Goal: Information Seeking & Learning: Learn about a topic

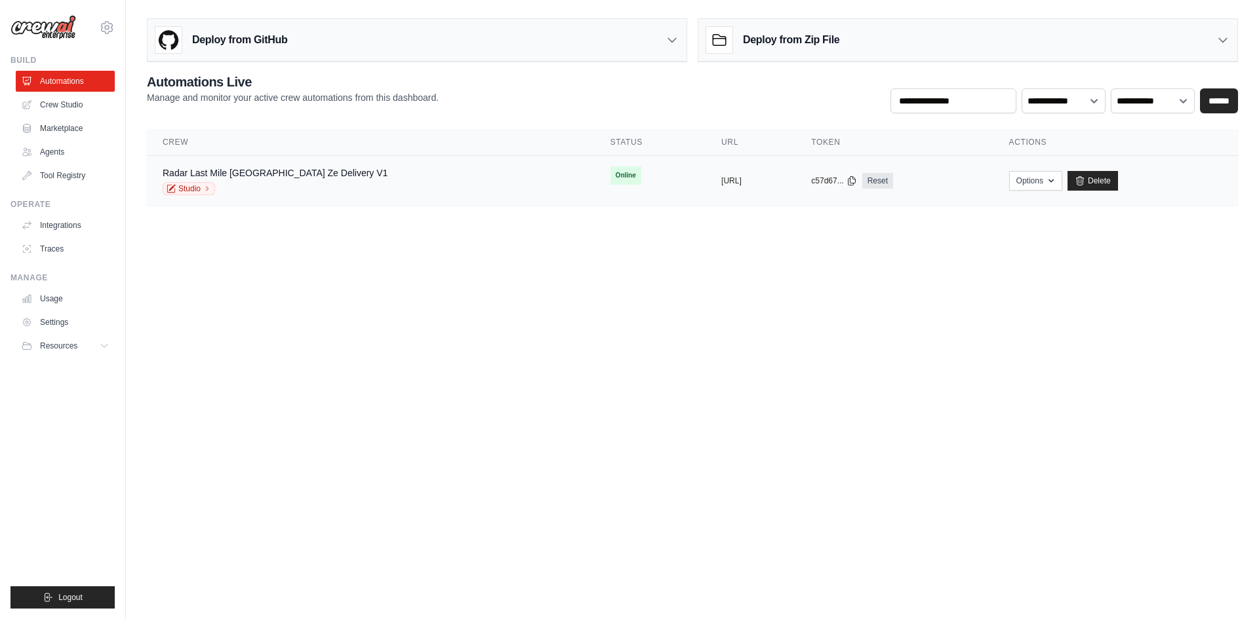
click at [340, 182] on div "Radar Last Mile Brasil Ze Delivery V1 Studio" at bounding box center [371, 181] width 416 height 29
click at [1056, 186] on button "Options" at bounding box center [1035, 180] width 53 height 20
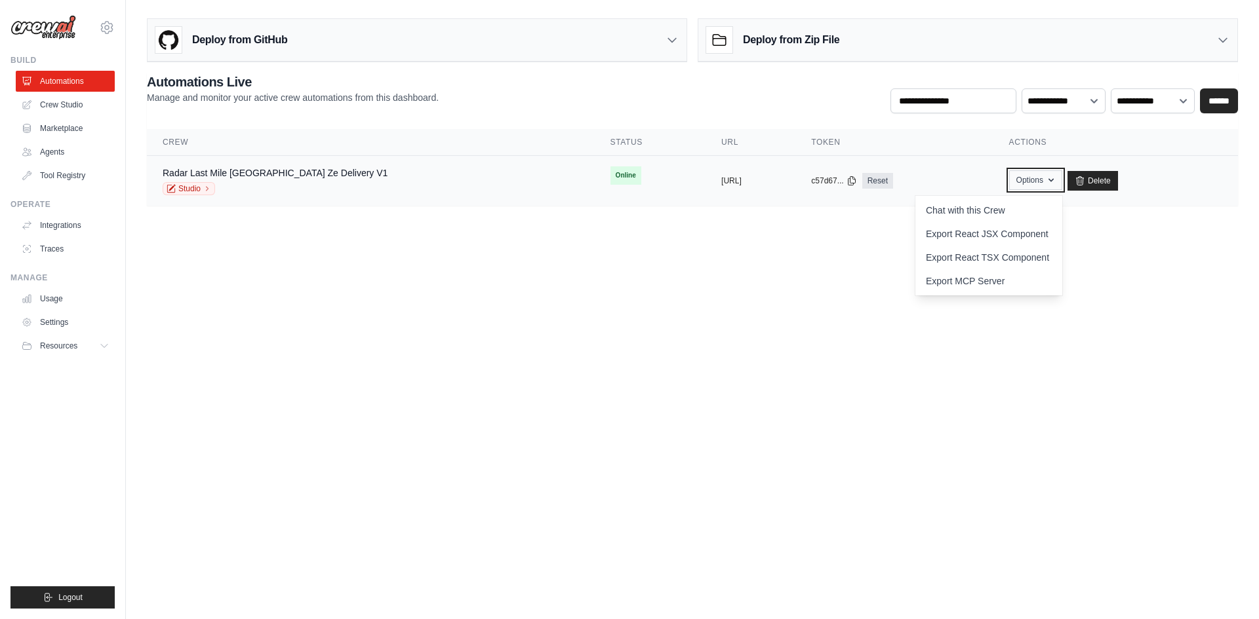
click at [1055, 184] on icon "button" at bounding box center [1051, 180] width 10 height 10
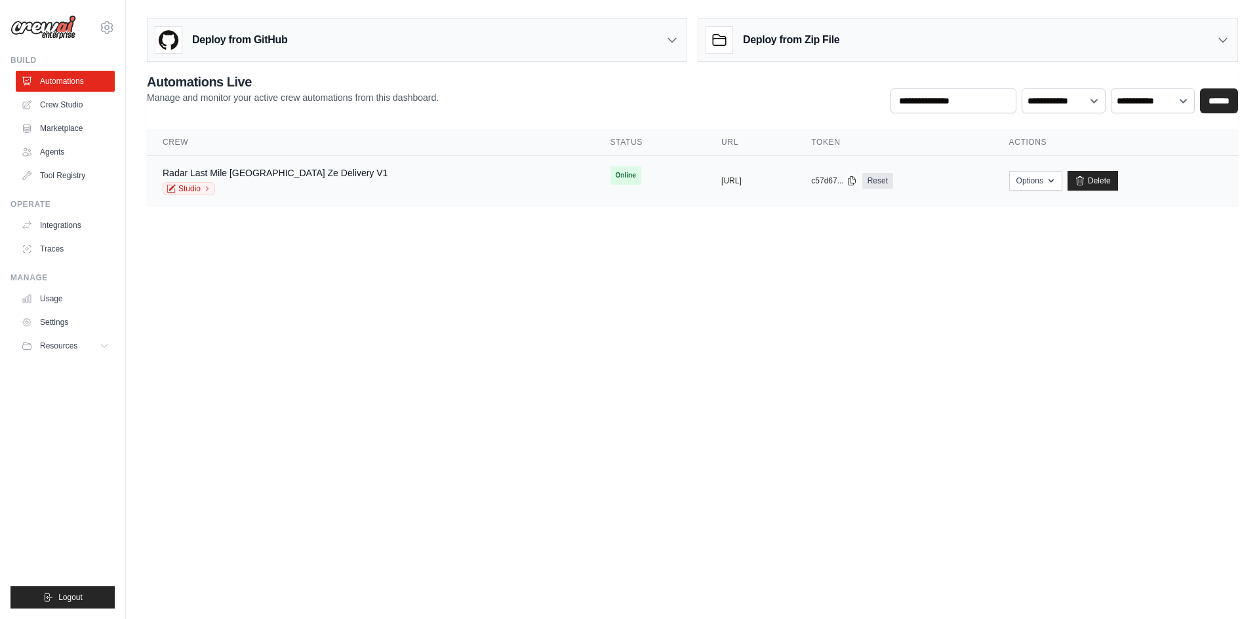
click at [326, 174] on div "Radar Last Mile Brasil Ze Delivery V1 Studio" at bounding box center [371, 181] width 416 height 29
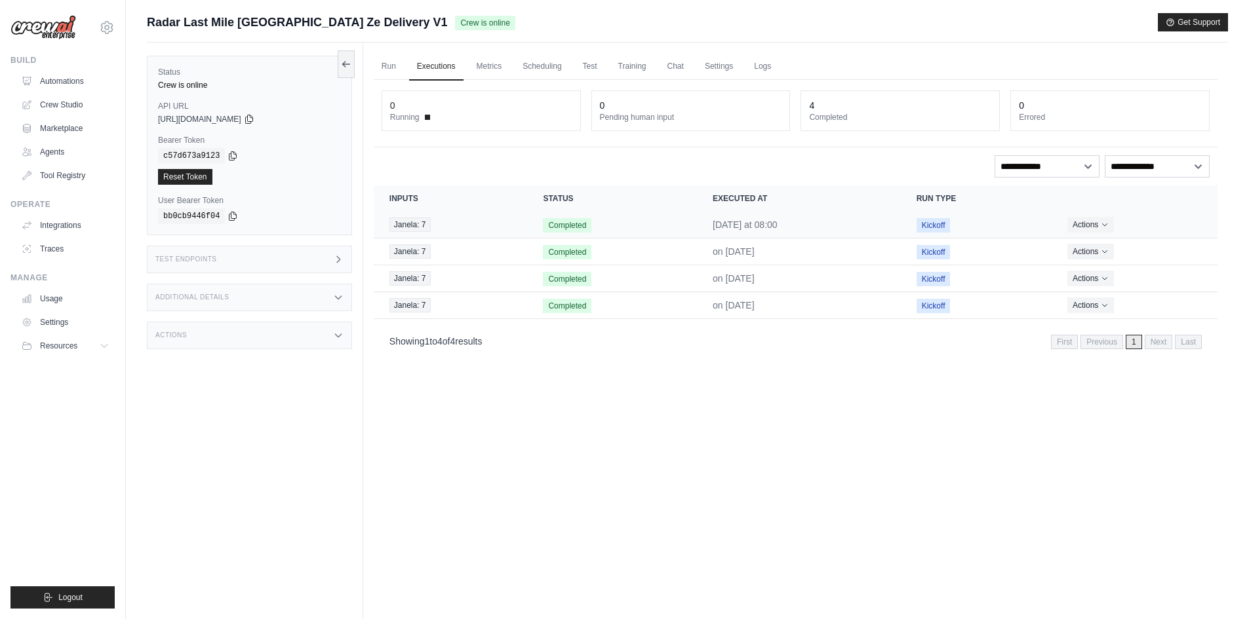
click at [570, 219] on span "Completed" at bounding box center [567, 225] width 49 height 14
click at [834, 223] on td "[DATE] at 08:00" at bounding box center [799, 225] width 204 height 27
click at [567, 225] on span "Completed" at bounding box center [567, 225] width 49 height 14
click at [490, 226] on div "Janela: 7" at bounding box center [450, 225] width 123 height 14
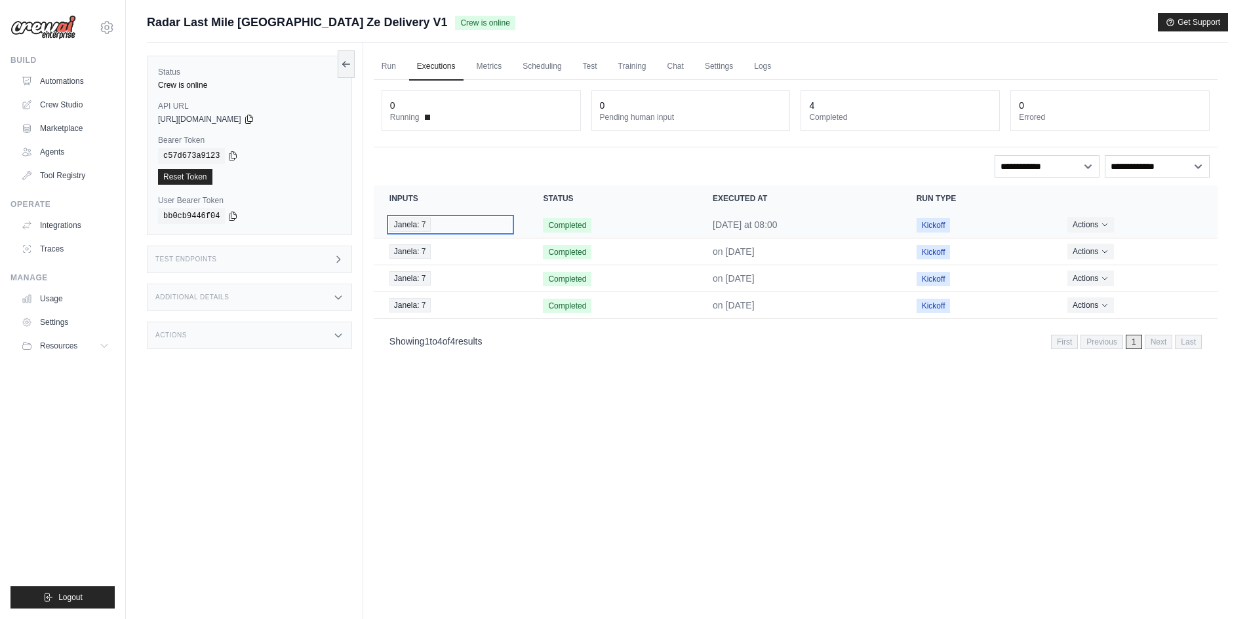
click at [437, 224] on div "Janela: 7" at bounding box center [450, 225] width 123 height 14
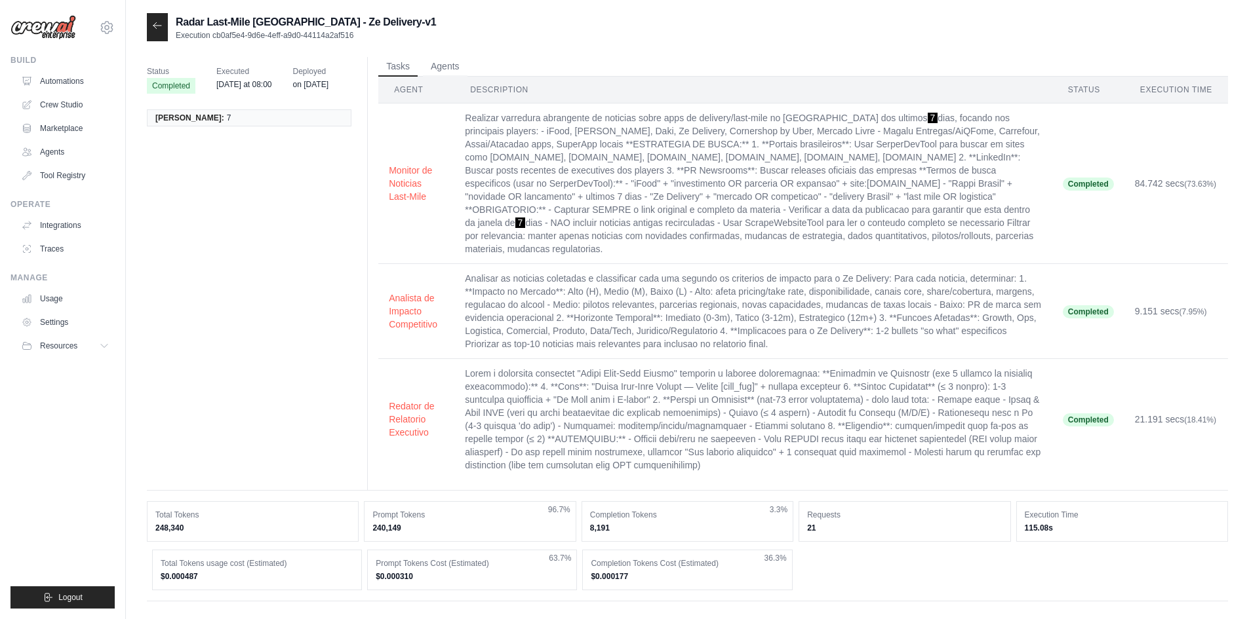
click at [227, 73] on span "Executed" at bounding box center [244, 71] width 56 height 13
click at [237, 104] on div "Janela: 7" at bounding box center [254, 118] width 215 height 33
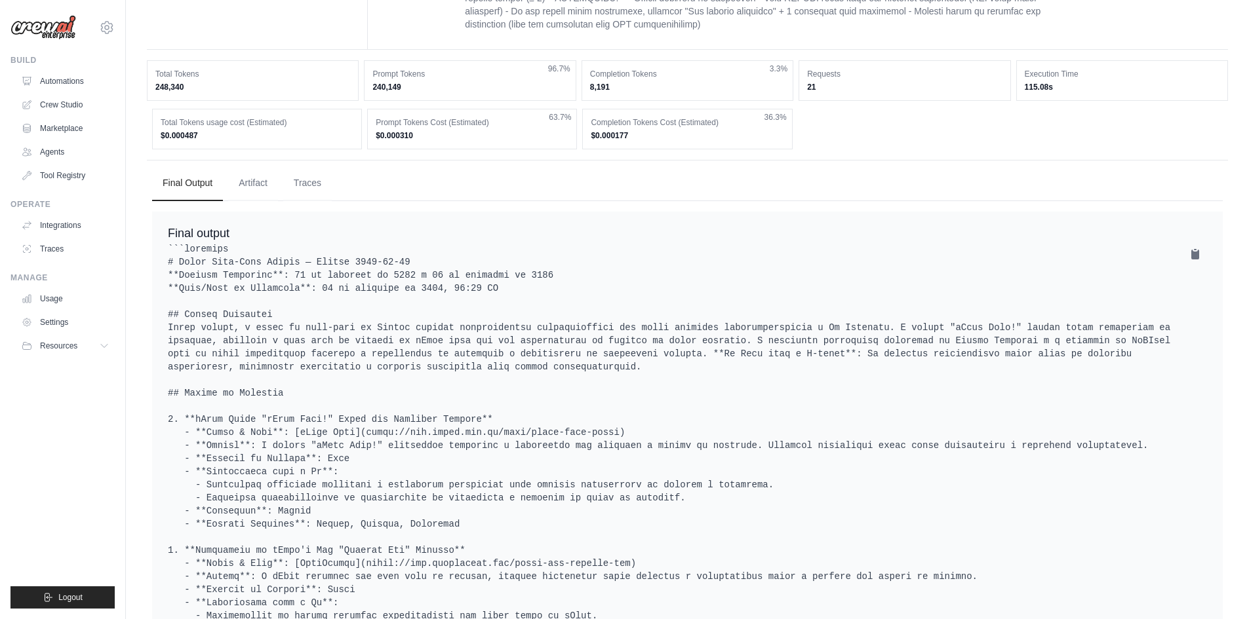
scroll to position [524, 0]
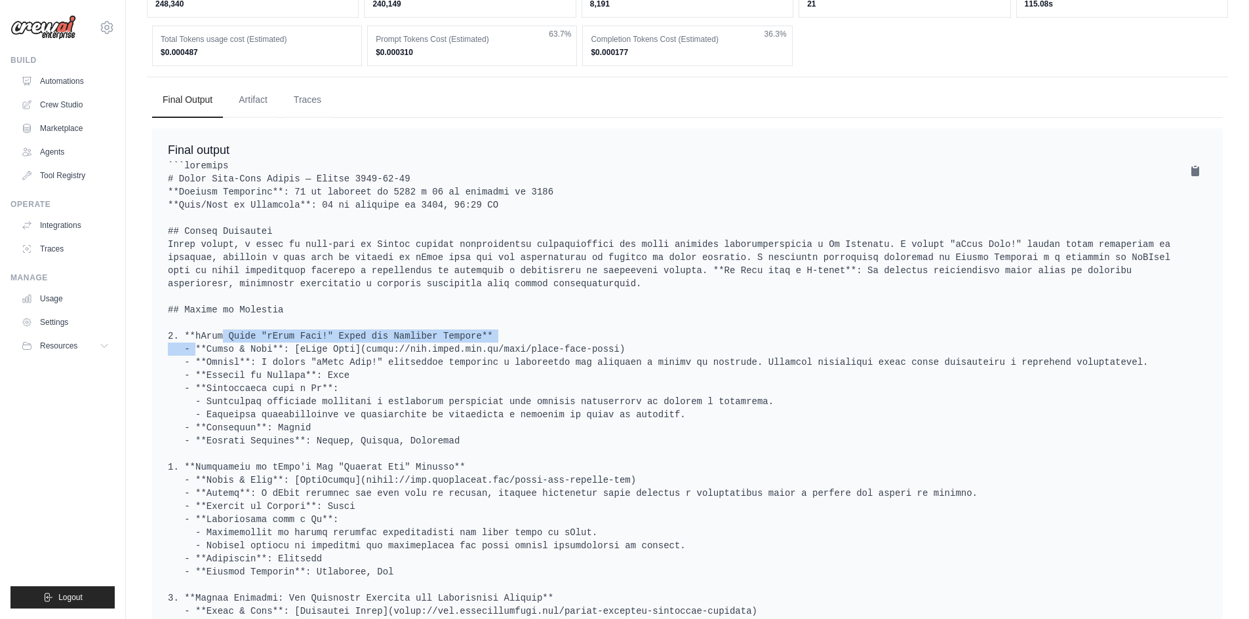
drag, startPoint x: 186, startPoint y: 322, endPoint x: 492, endPoint y: 318, distance: 305.5
click at [492, 318] on pre at bounding box center [687, 572] width 1039 height 826
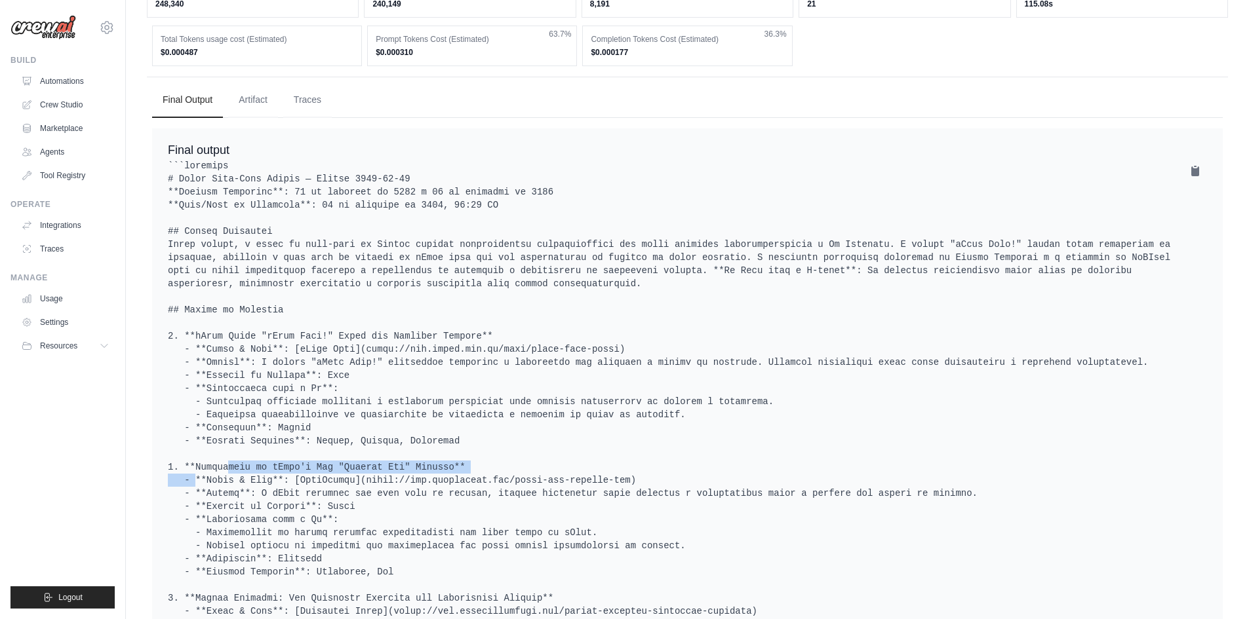
drag, startPoint x: 195, startPoint y: 456, endPoint x: 461, endPoint y: 451, distance: 265.5
click at [461, 451] on pre at bounding box center [687, 572] width 1039 height 826
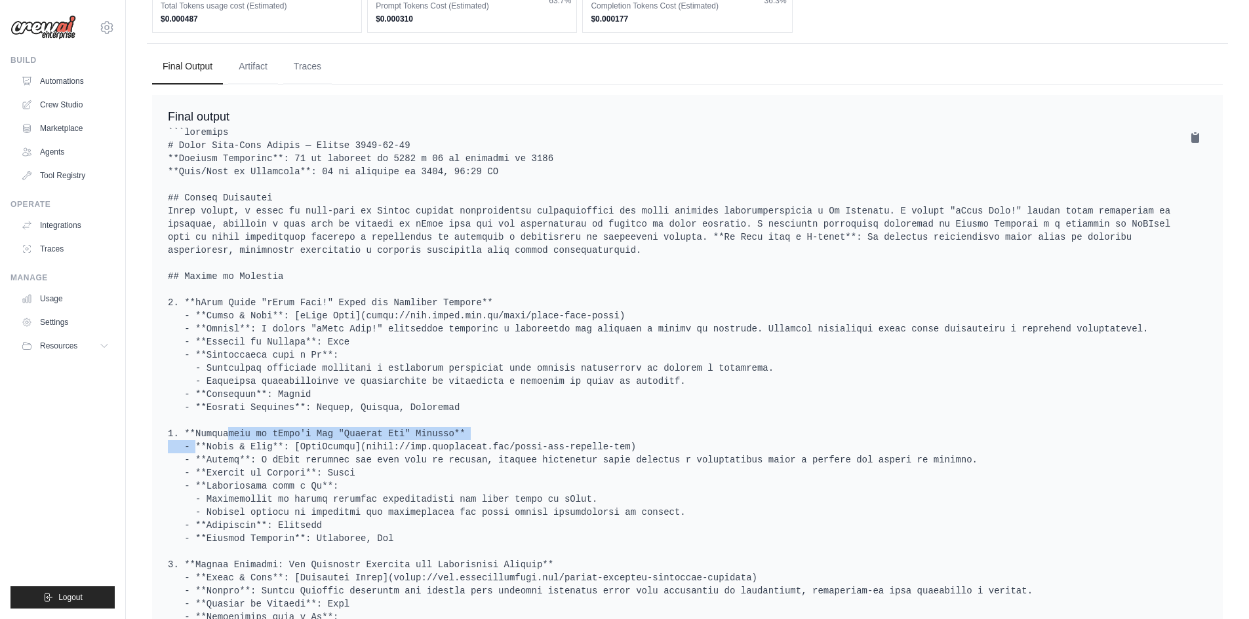
scroll to position [590, 0]
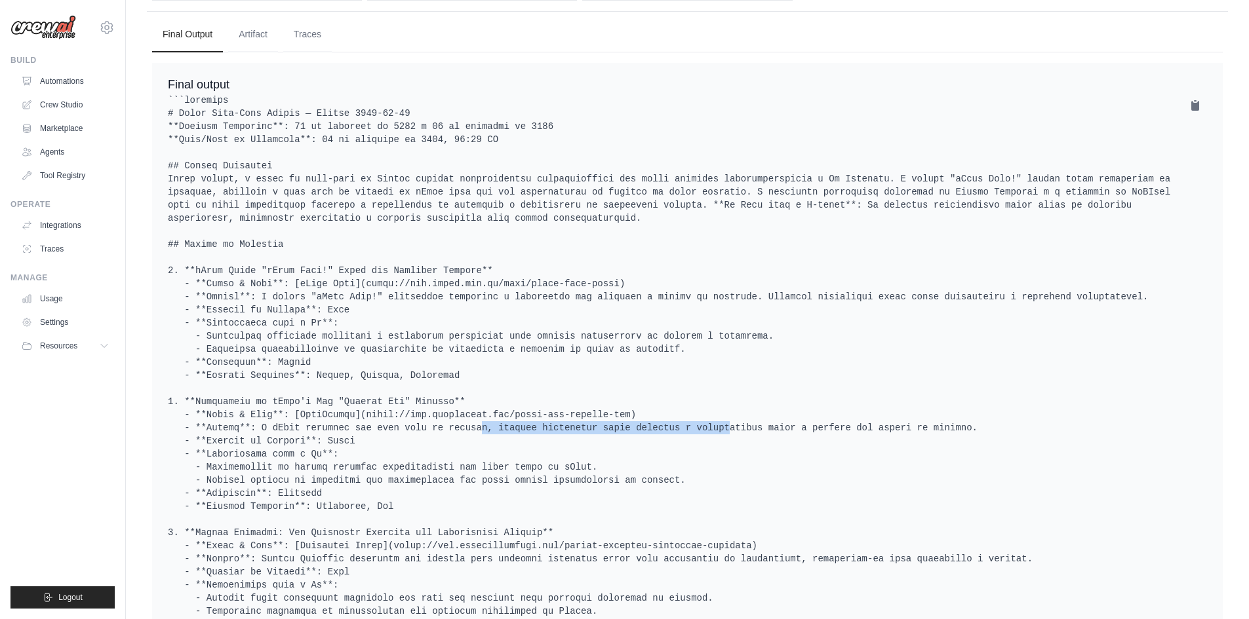
drag, startPoint x: 426, startPoint y: 418, endPoint x: 651, endPoint y: 414, distance: 224.9
click at [651, 414] on pre at bounding box center [687, 507] width 1039 height 826
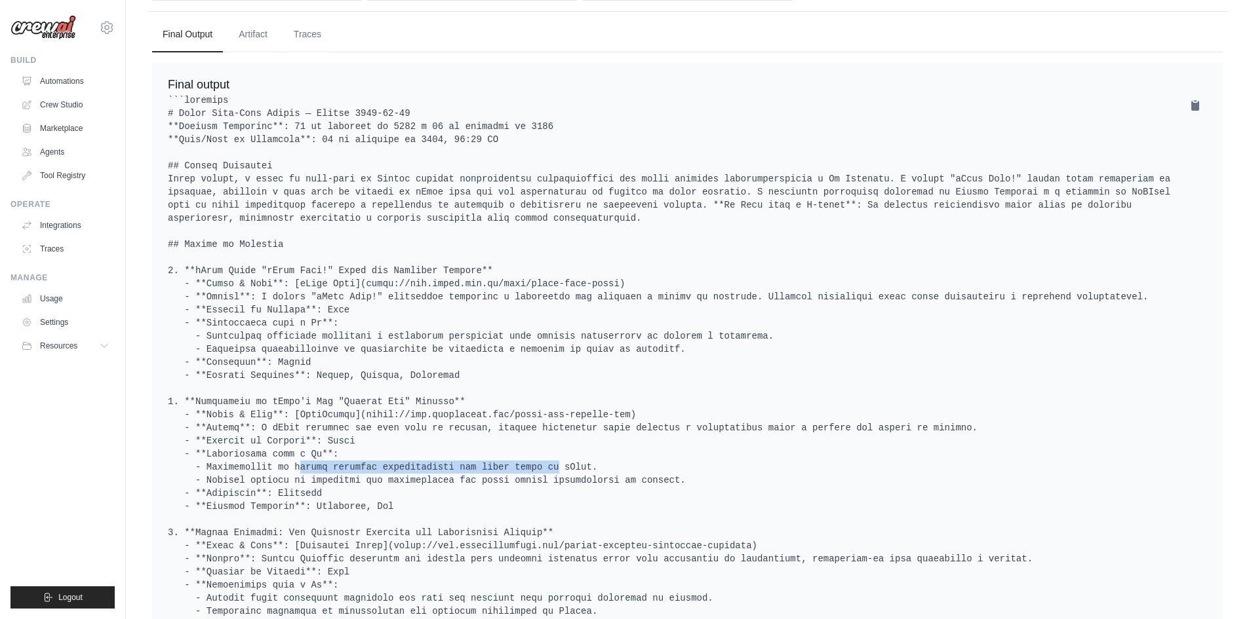
drag, startPoint x: 269, startPoint y: 455, endPoint x: 496, endPoint y: 454, distance: 226.8
click at [496, 454] on pre at bounding box center [687, 507] width 1039 height 826
click at [299, 439] on pre at bounding box center [687, 507] width 1039 height 826
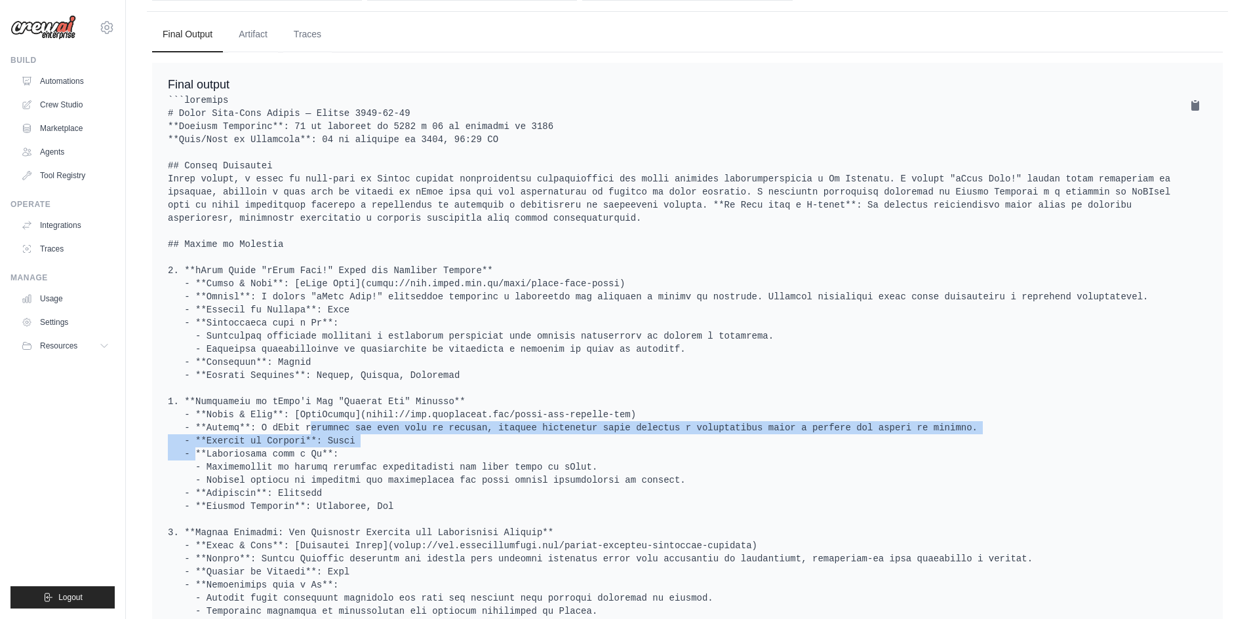
drag, startPoint x: 360, startPoint y: 433, endPoint x: 315, endPoint y: 420, distance: 46.7
click at [269, 414] on pre at bounding box center [687, 507] width 1039 height 826
click at [374, 425] on pre at bounding box center [687, 507] width 1039 height 826
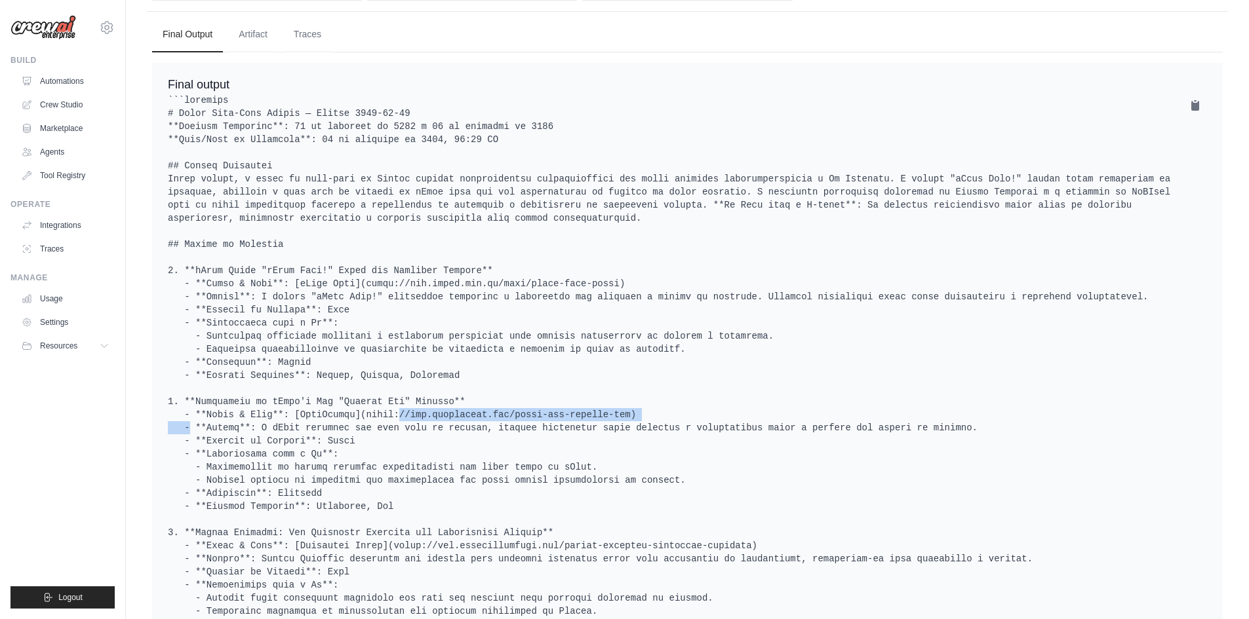
drag, startPoint x: 350, startPoint y: 401, endPoint x: 591, endPoint y: 402, distance: 241.2
click at [591, 402] on pre at bounding box center [687, 507] width 1039 height 826
click at [593, 395] on pre at bounding box center [687, 507] width 1039 height 826
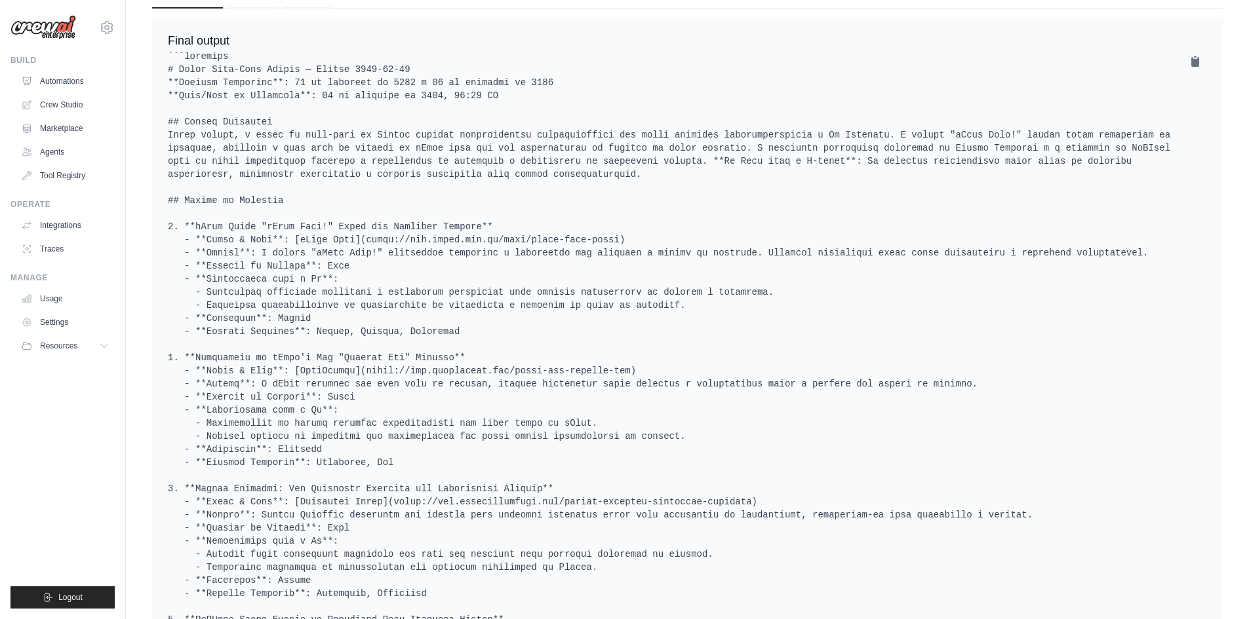
scroll to position [656, 0]
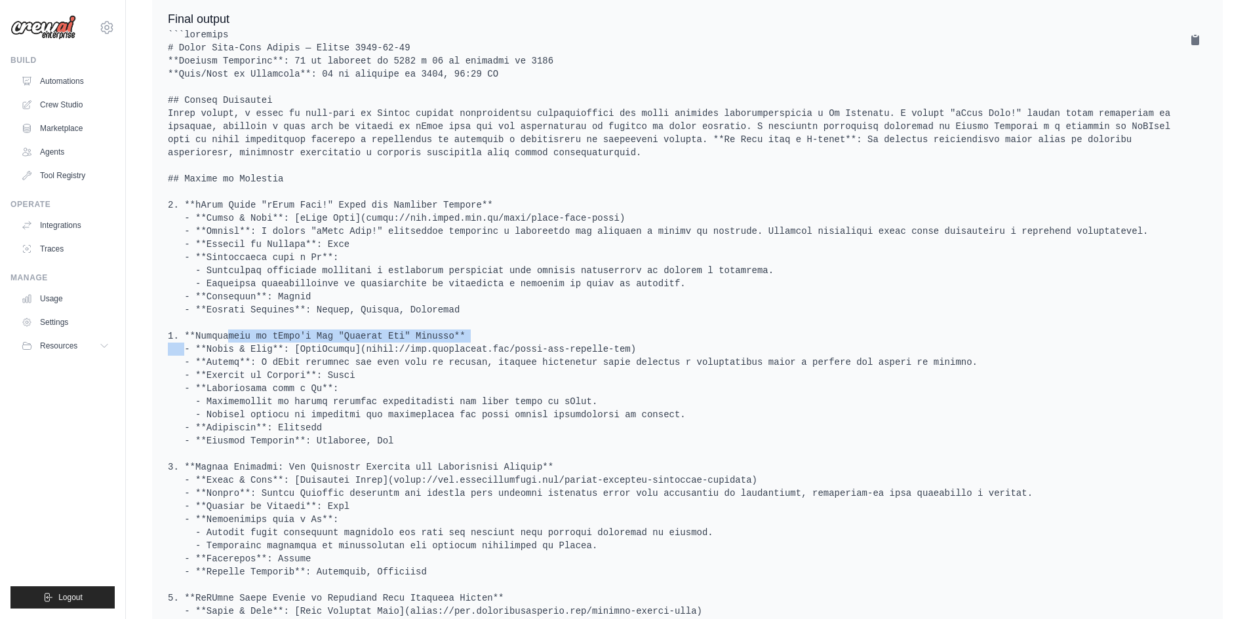
drag, startPoint x: 193, startPoint y: 323, endPoint x: 429, endPoint y: 321, distance: 236.0
click at [429, 321] on pre at bounding box center [687, 441] width 1039 height 826
copy pre "Discussion on iFood's New "Service Fee" Emerges"
click at [404, 410] on pre at bounding box center [687, 441] width 1039 height 826
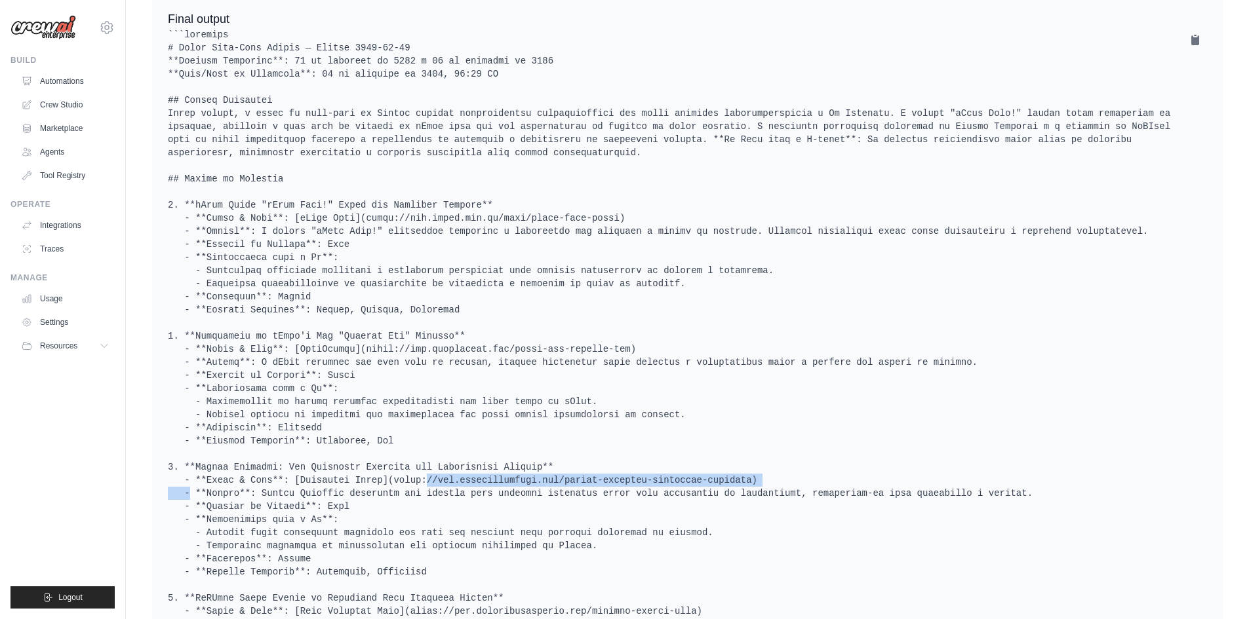
drag, startPoint x: 376, startPoint y: 469, endPoint x: 703, endPoint y: 470, distance: 326.5
click at [703, 470] on pre at bounding box center [687, 441] width 1039 height 826
copy pre "[URL][DOMAIN_NAME]"
click at [312, 480] on pre at bounding box center [687, 441] width 1039 height 826
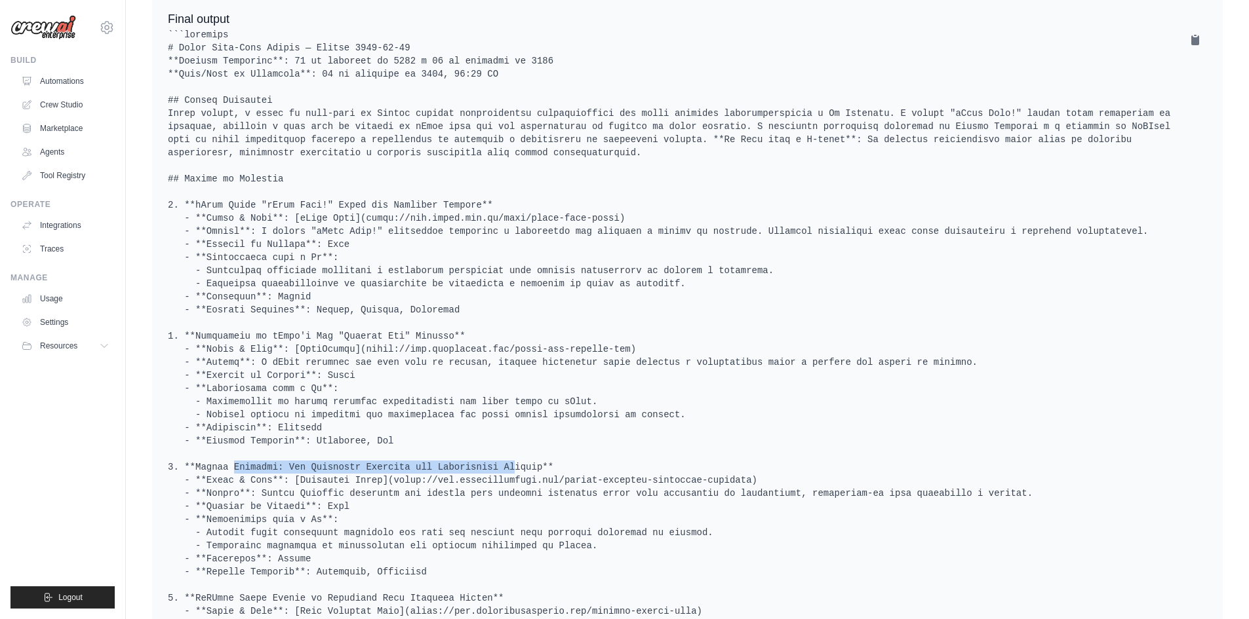
drag, startPoint x: 196, startPoint y: 454, endPoint x: 444, endPoint y: 448, distance: 248.5
click at [456, 451] on pre at bounding box center [687, 441] width 1039 height 826
click at [322, 460] on pre at bounding box center [687, 441] width 1039 height 826
drag, startPoint x: 193, startPoint y: 452, endPoint x: 511, endPoint y: 459, distance: 317.4
click at [511, 459] on pre at bounding box center [687, 441] width 1039 height 826
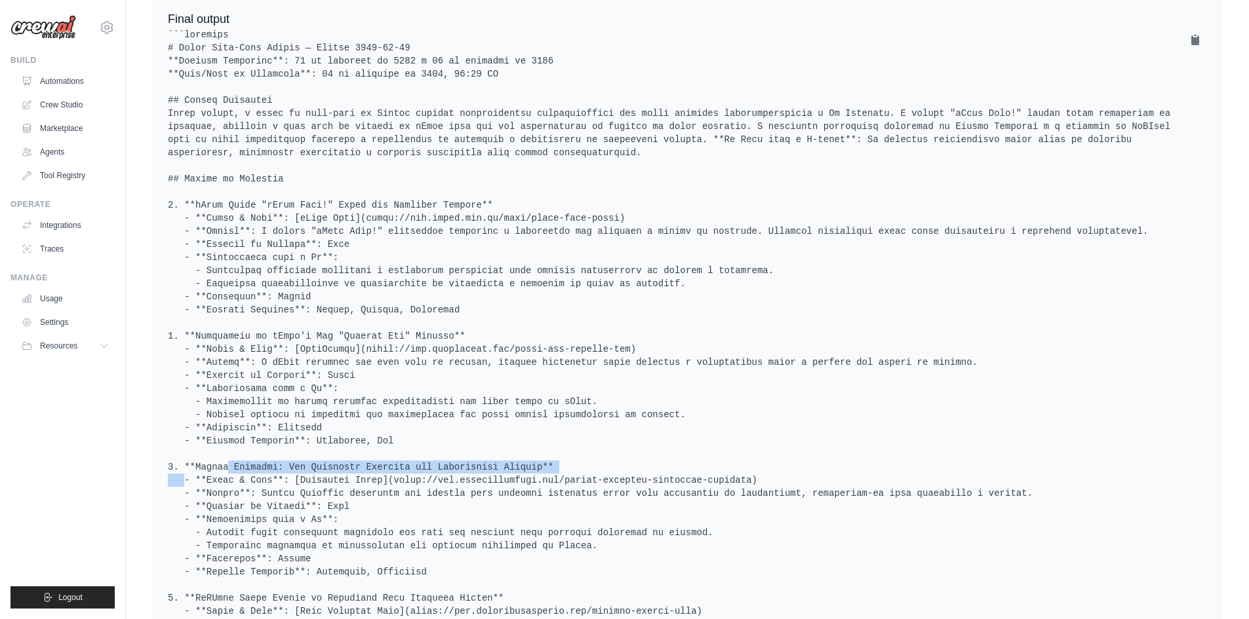
copy pre "Magalu Entregas: Key Logistics Provider for Marketplace Sellers"
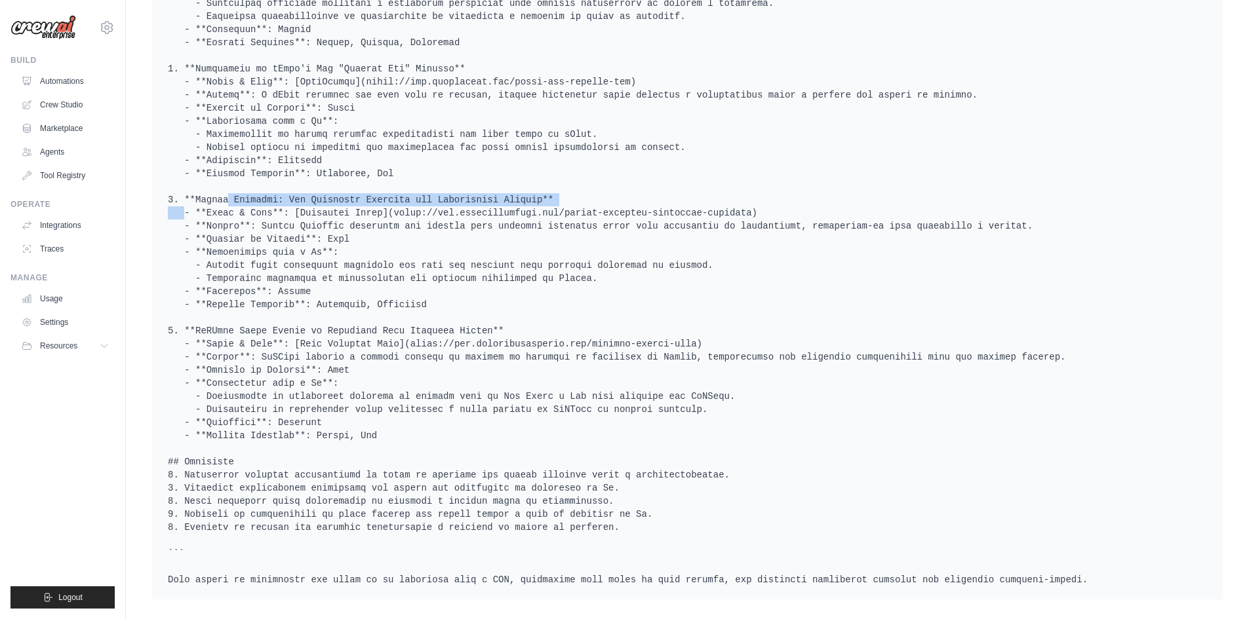
scroll to position [924, 0]
click at [436, 199] on pre at bounding box center [687, 172] width 1039 height 826
